Goal: Task Accomplishment & Management: Manage account settings

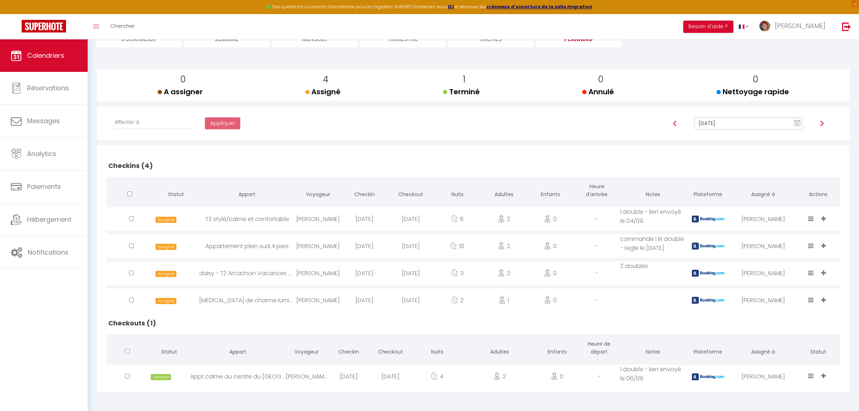
click at [810, 219] on icon at bounding box center [811, 219] width 5 height 6
click at [773, 180] on li "Done" at bounding box center [789, 180] width 57 height 14
click at [811, 271] on icon at bounding box center [811, 273] width 5 height 6
click at [771, 234] on li "Done" at bounding box center [789, 234] width 57 height 14
click at [813, 300] on icon at bounding box center [811, 300] width 5 height 6
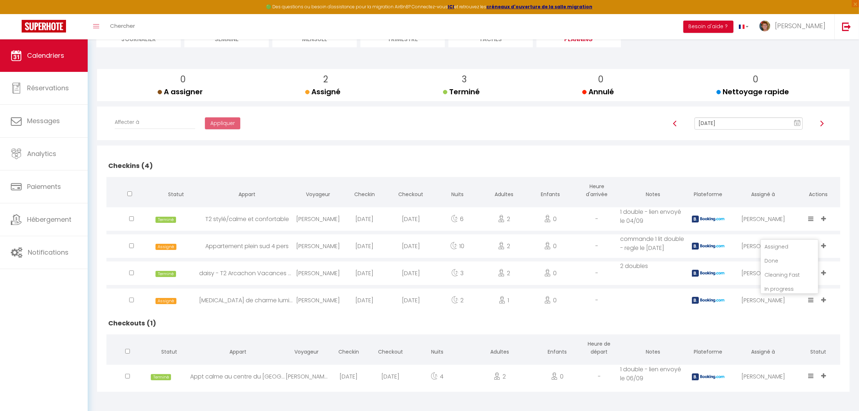
click at [770, 260] on li "Done" at bounding box center [789, 261] width 57 height 14
click at [820, 125] on img at bounding box center [822, 124] width 6 height 6
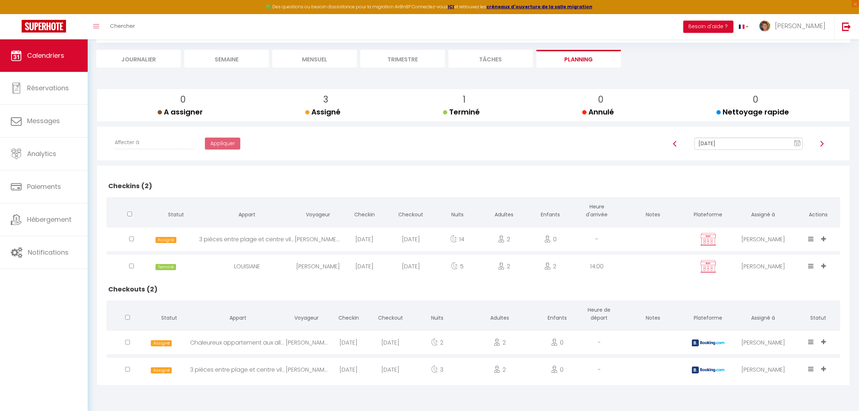
scroll to position [39, 0]
click at [822, 144] on img at bounding box center [822, 144] width 6 height 6
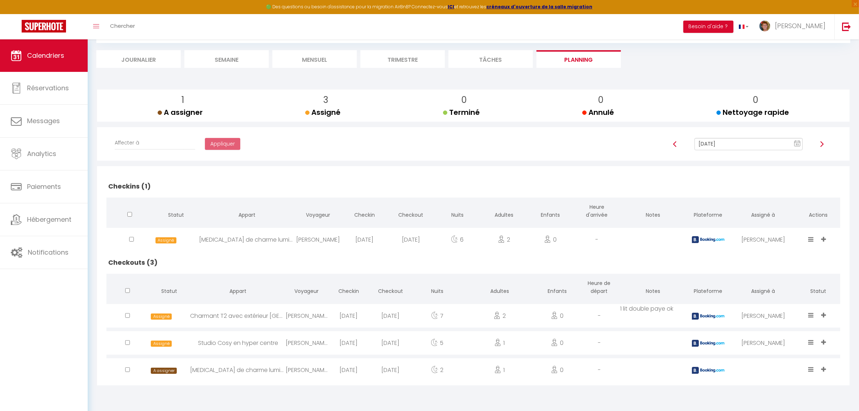
click at [822, 369] on icon at bounding box center [824, 369] width 5 height 6
click at [790, 322] on li "[PERSON_NAME]" at bounding box center [792, 322] width 78 height 14
click at [824, 237] on icon at bounding box center [824, 239] width 5 height 6
click at [838, 243] on div "Assigned Done Cleaning Fast In progress Late Unassign [PERSON_NAME] [PERSON_NAM…" at bounding box center [818, 239] width 53 height 23
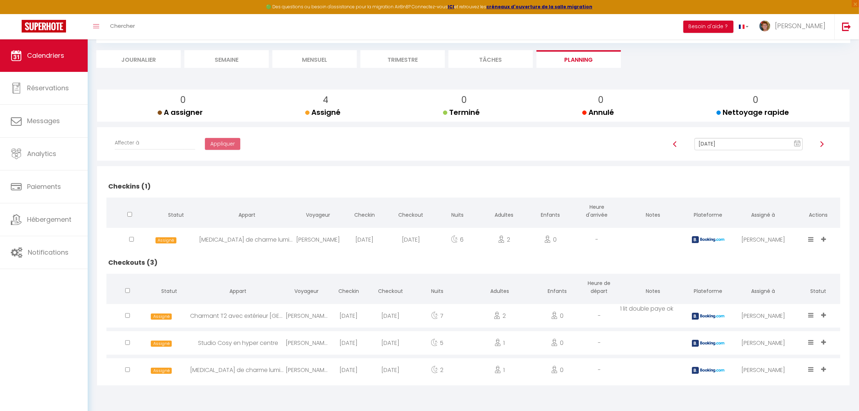
click at [822, 143] on img at bounding box center [822, 144] width 6 height 6
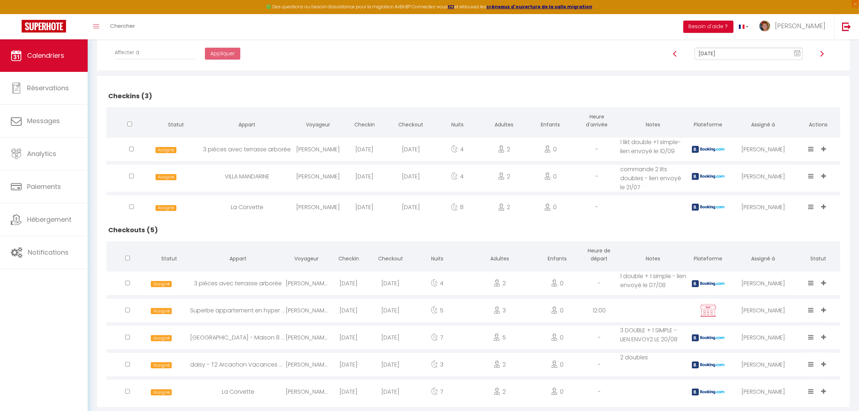
scroll to position [84, 0]
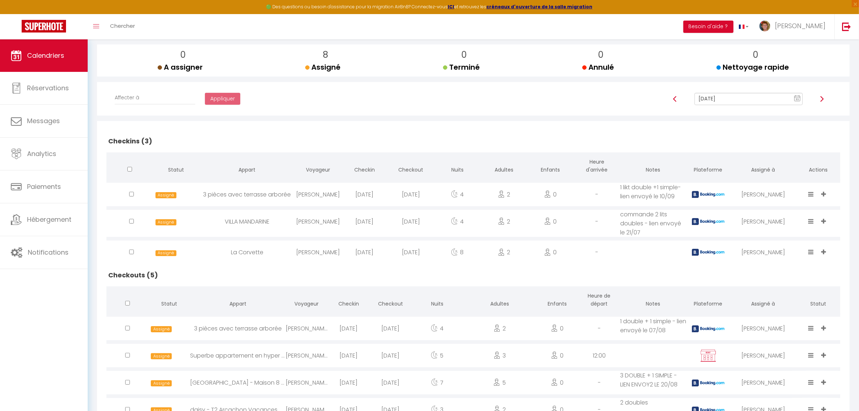
click at [822, 96] on img at bounding box center [822, 99] width 6 height 6
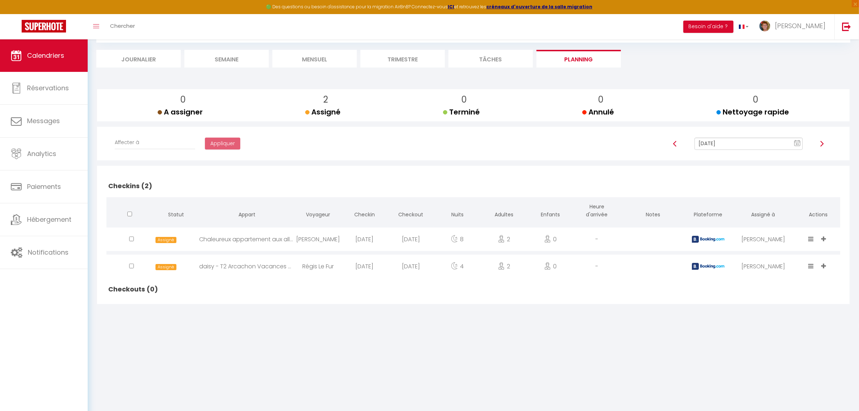
scroll to position [39, 0]
click at [823, 145] on img at bounding box center [822, 144] width 6 height 6
type input "[DATE]"
checkbox input "true"
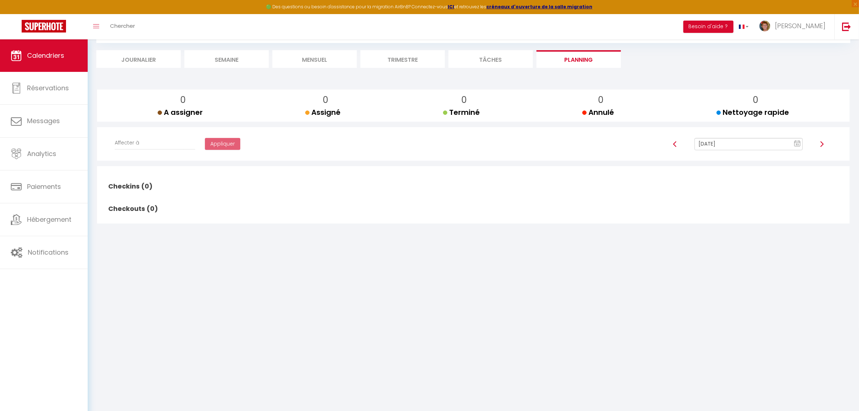
click at [823, 145] on img at bounding box center [822, 144] width 6 height 6
type input "[DATE]"
checkbox input "false"
